Goal: Contribute content: Contribute content

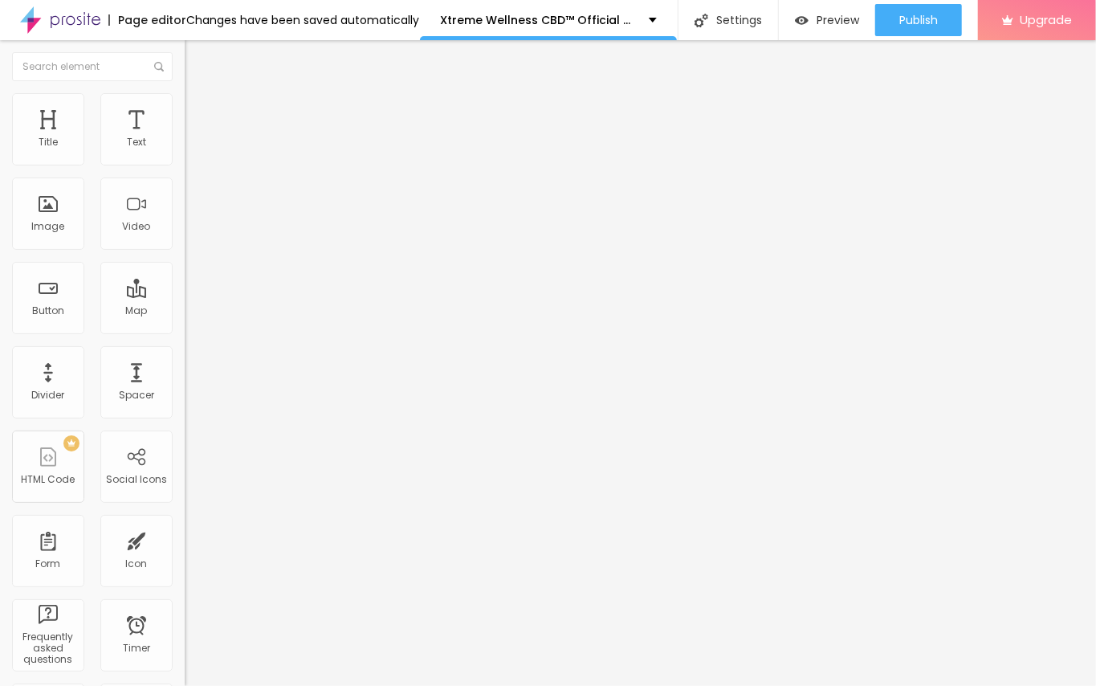
click at [185, 138] on span "Add image" at bounding box center [218, 132] width 66 height 14
click at [185, 329] on input "https://" at bounding box center [281, 321] width 193 height 16
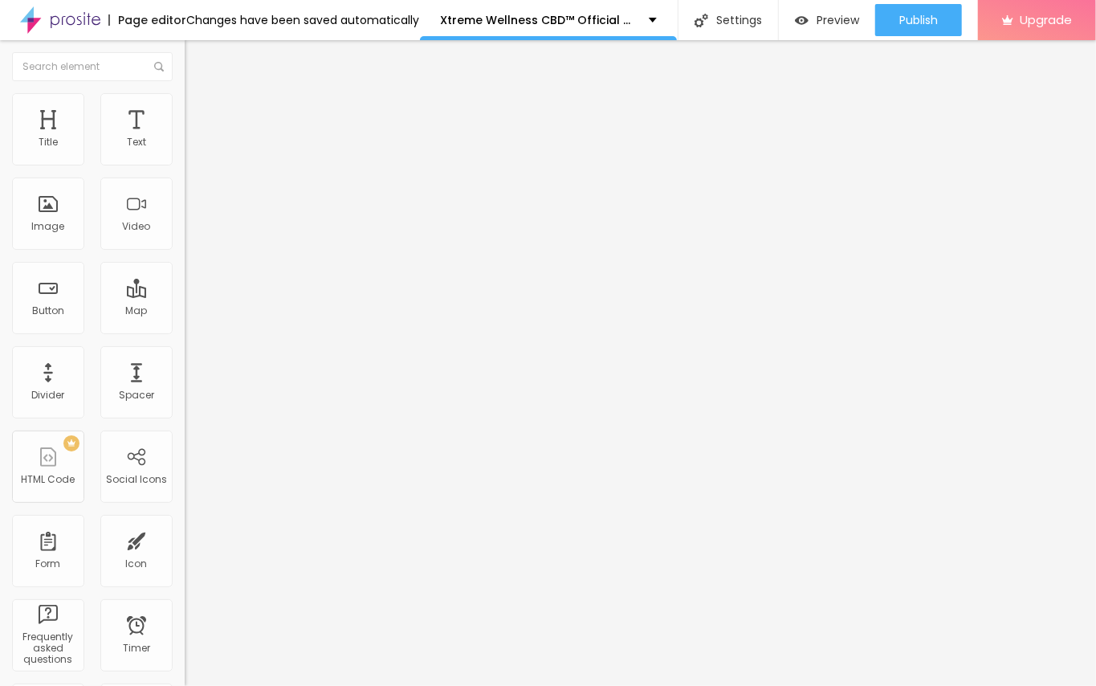
paste input "[URL][DOMAIN_NAME]"
type input "[URL][DOMAIN_NAME]"
click at [197, 58] on div "Edit Image" at bounding box center [239, 58] width 84 height 13
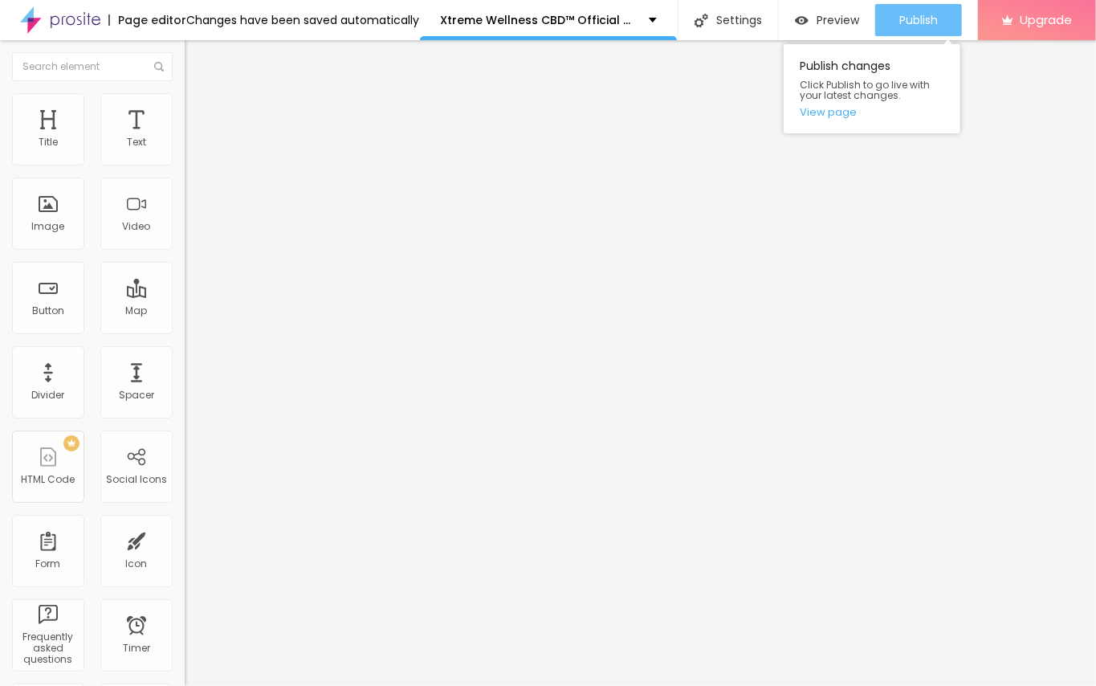
click at [945, 23] on button "Publish" at bounding box center [919, 20] width 87 height 32
